Goal: Ask a question: Seek information or help from site administrators or community

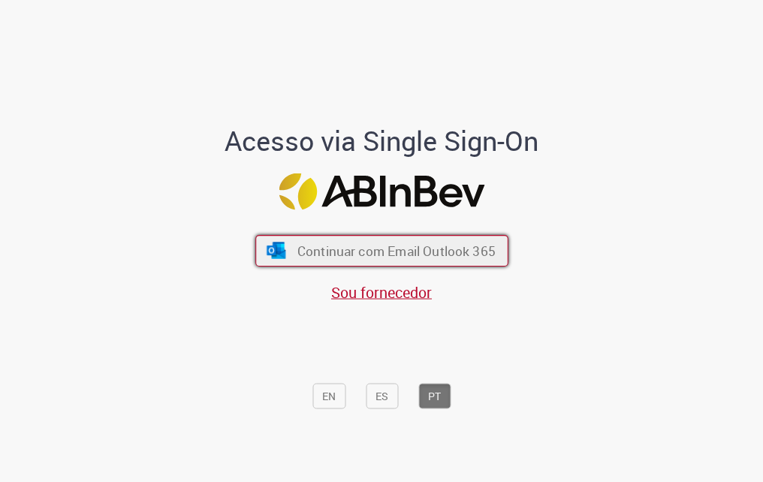
click at [282, 260] on button "Continuar com Email Outlook 365" at bounding box center [381, 251] width 253 height 32
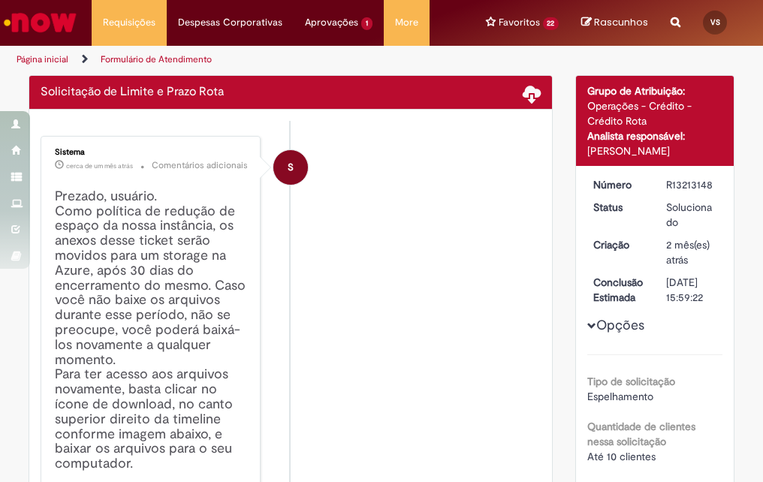
click at [57, 19] on img "Ir para a Homepage" at bounding box center [40, 23] width 77 height 30
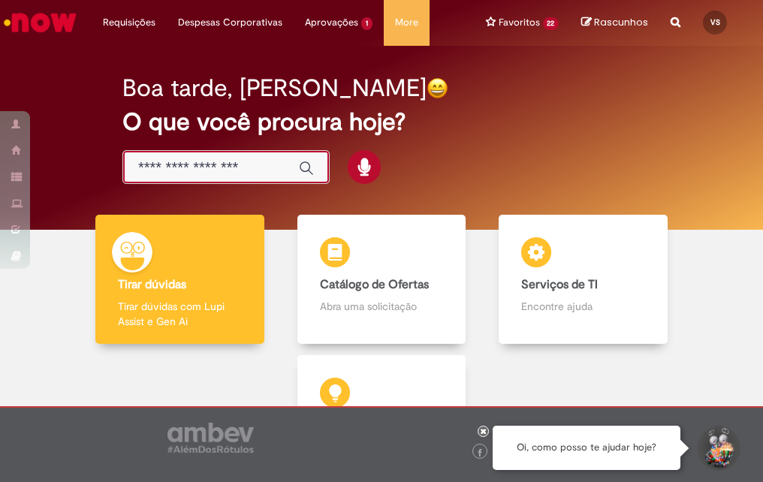
click at [198, 167] on input "Basta digitar aqui" at bounding box center [211, 167] width 146 height 17
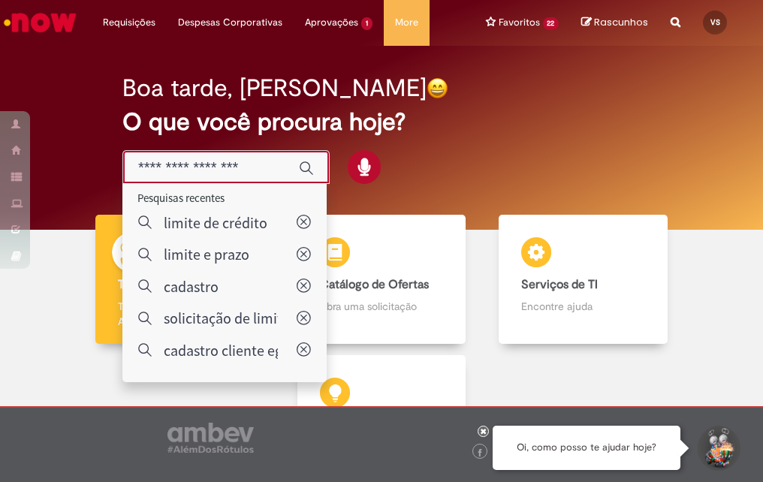
click at [671, 23] on icon "Search from all sources" at bounding box center [676, 13] width 10 height 27
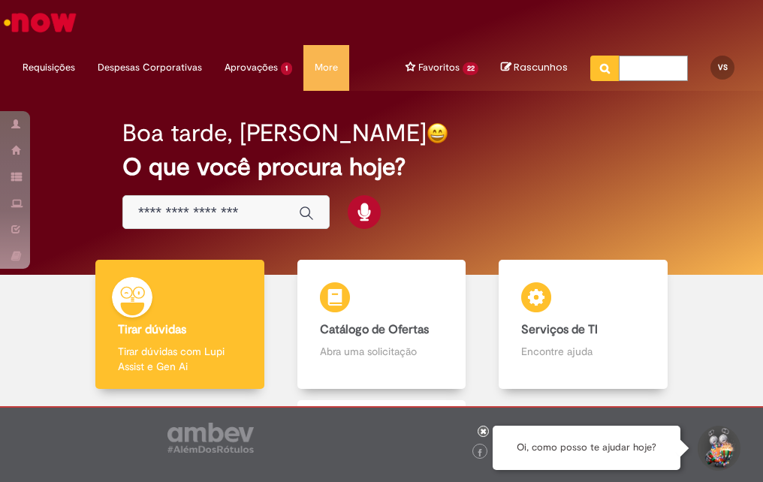
click at [638, 71] on input "text" at bounding box center [653, 69] width 69 height 26
click at [207, 217] on input "Basta digitar aqui" at bounding box center [211, 212] width 146 height 17
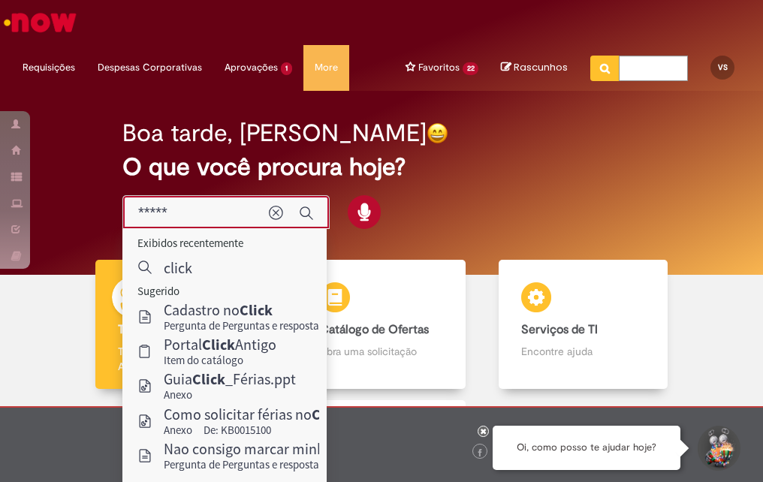
type input "*****"
click at [29, 320] on div "Tirar dúvidas Tirar dúvidas Tirar dúvidas com Lupi Assist e Gen Ai Catálogo de …" at bounding box center [381, 400] width 741 height 280
